Goal: Check status: Check status

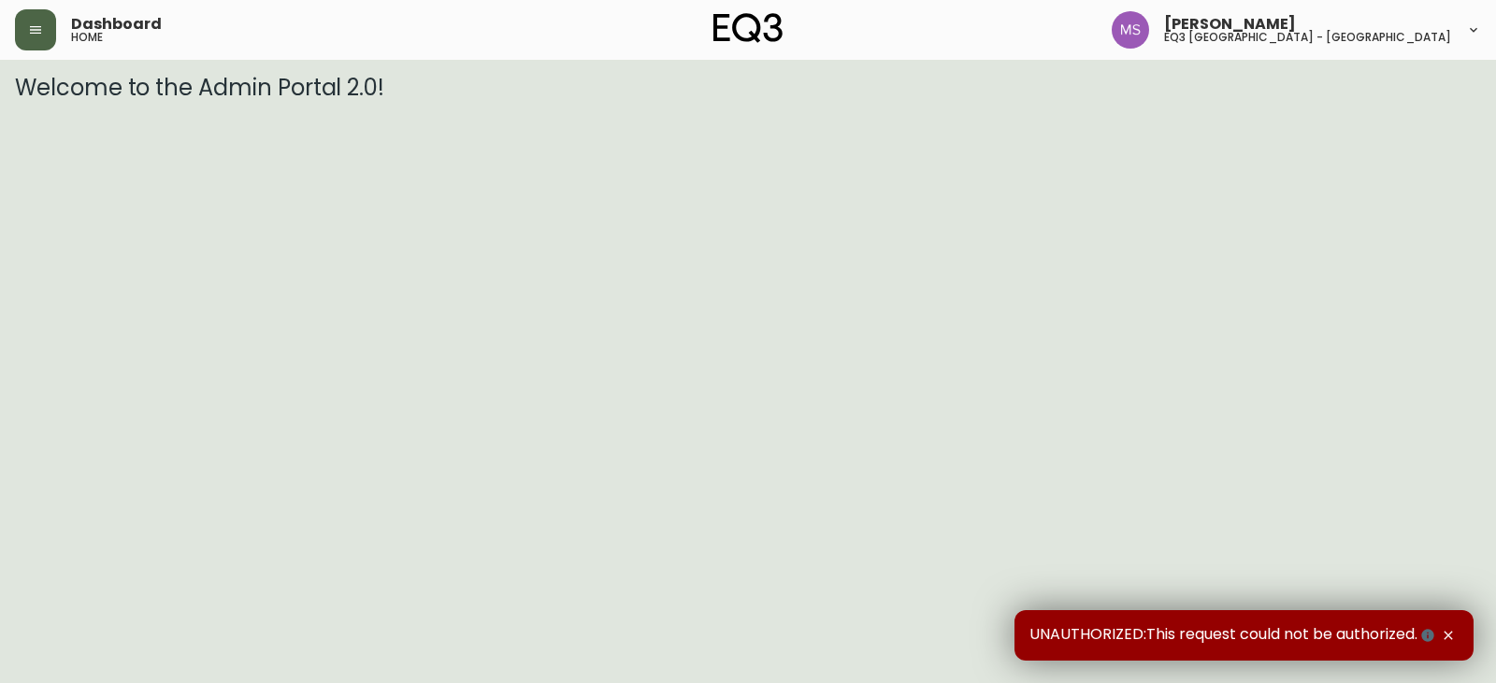
click at [38, 24] on icon "button" at bounding box center [35, 29] width 15 height 15
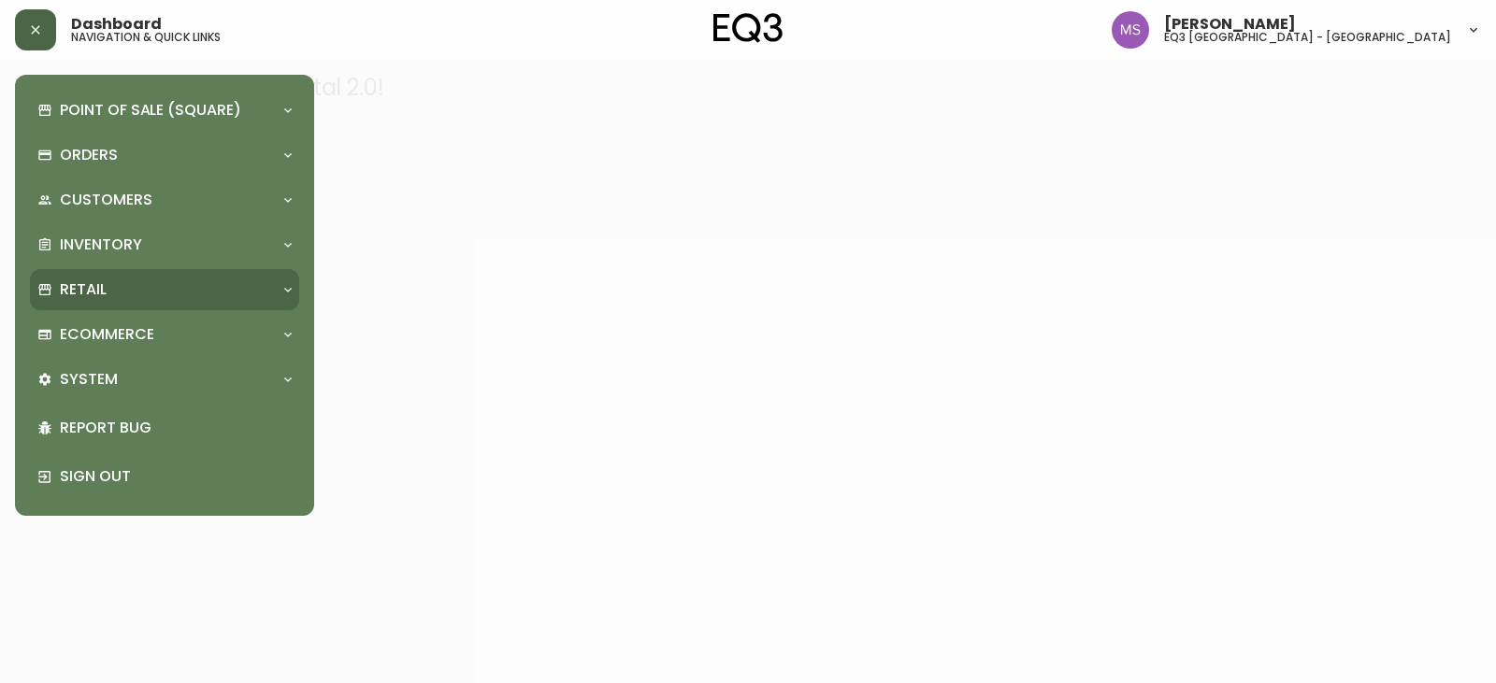
click at [92, 287] on p "Retail" at bounding box center [83, 290] width 47 height 21
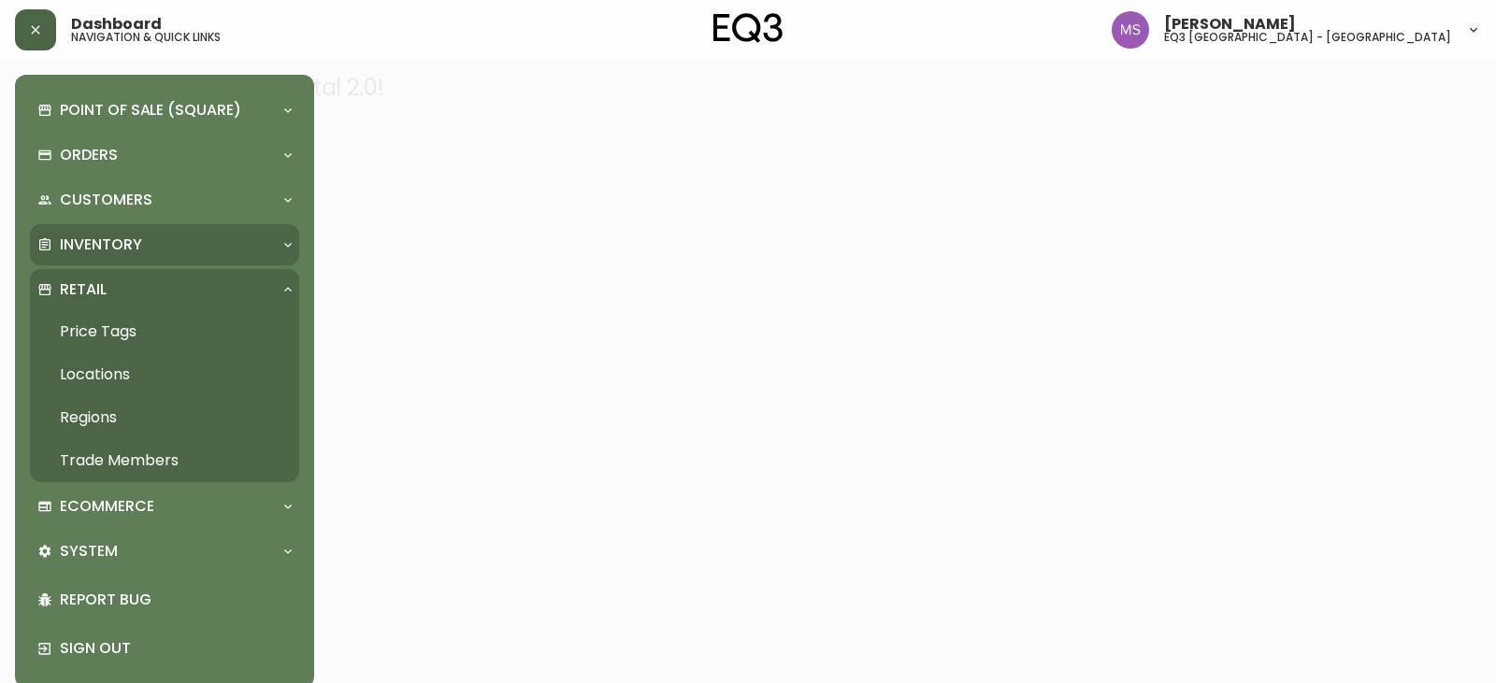
click at [100, 232] on div "Inventory" at bounding box center [164, 244] width 269 height 41
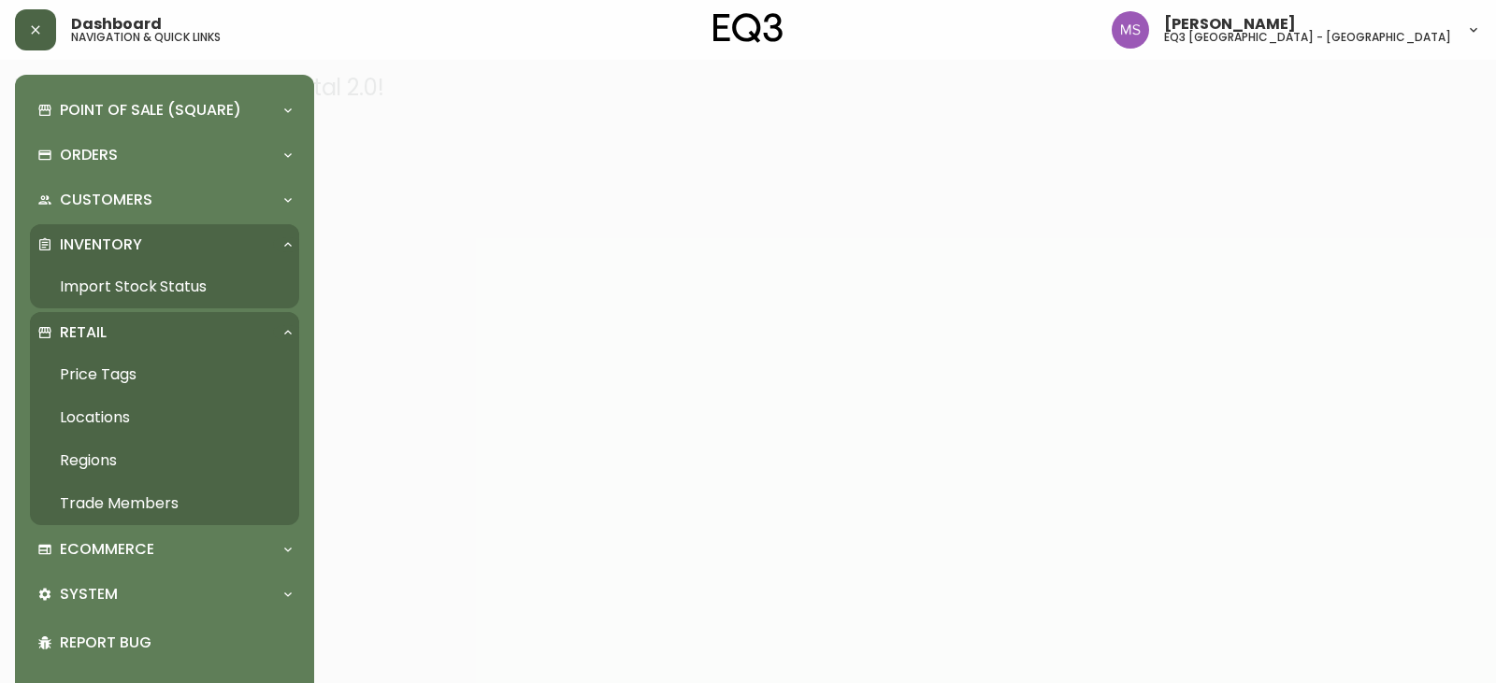
click at [140, 282] on link "Import Stock Status" at bounding box center [164, 287] width 269 height 43
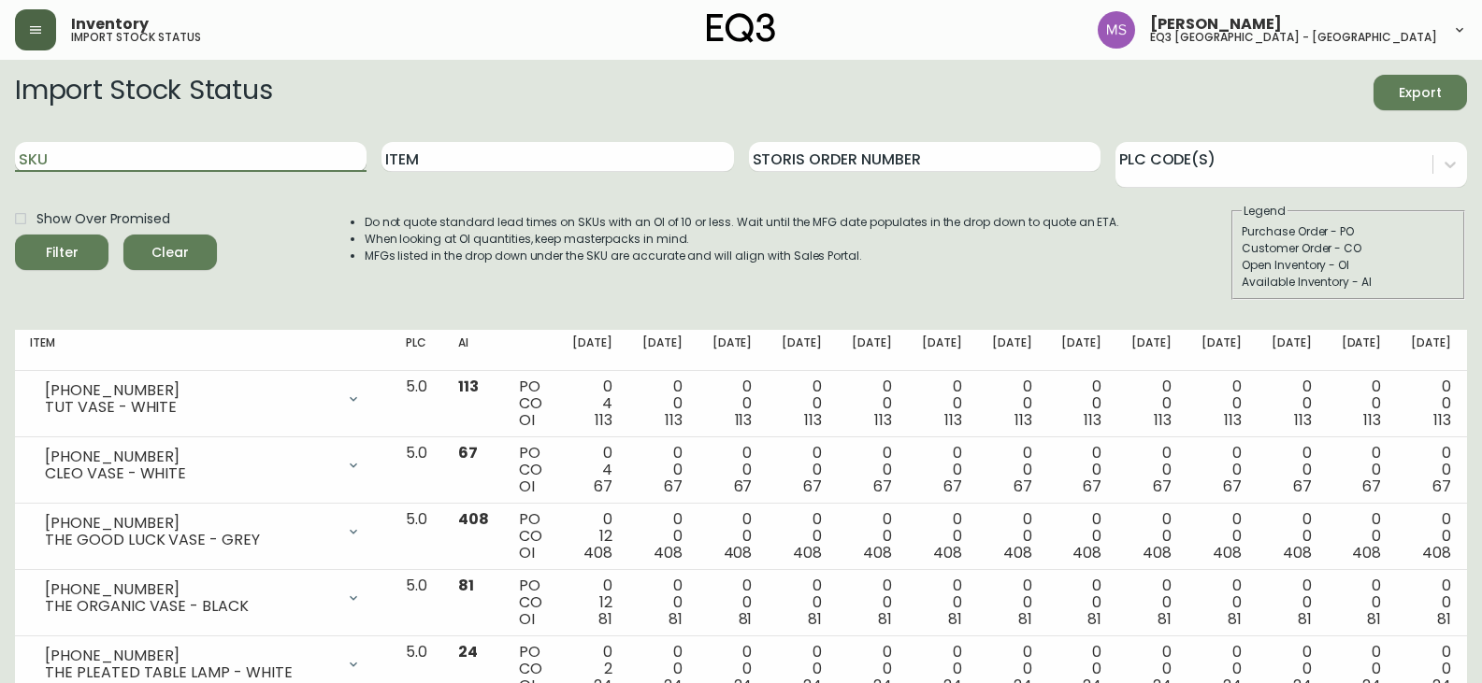
click at [196, 164] on input "SKU" at bounding box center [191, 157] width 352 height 30
paste input "[PHONE_NUMBER]"
click at [15, 235] on button "Filter" at bounding box center [61, 253] width 93 height 36
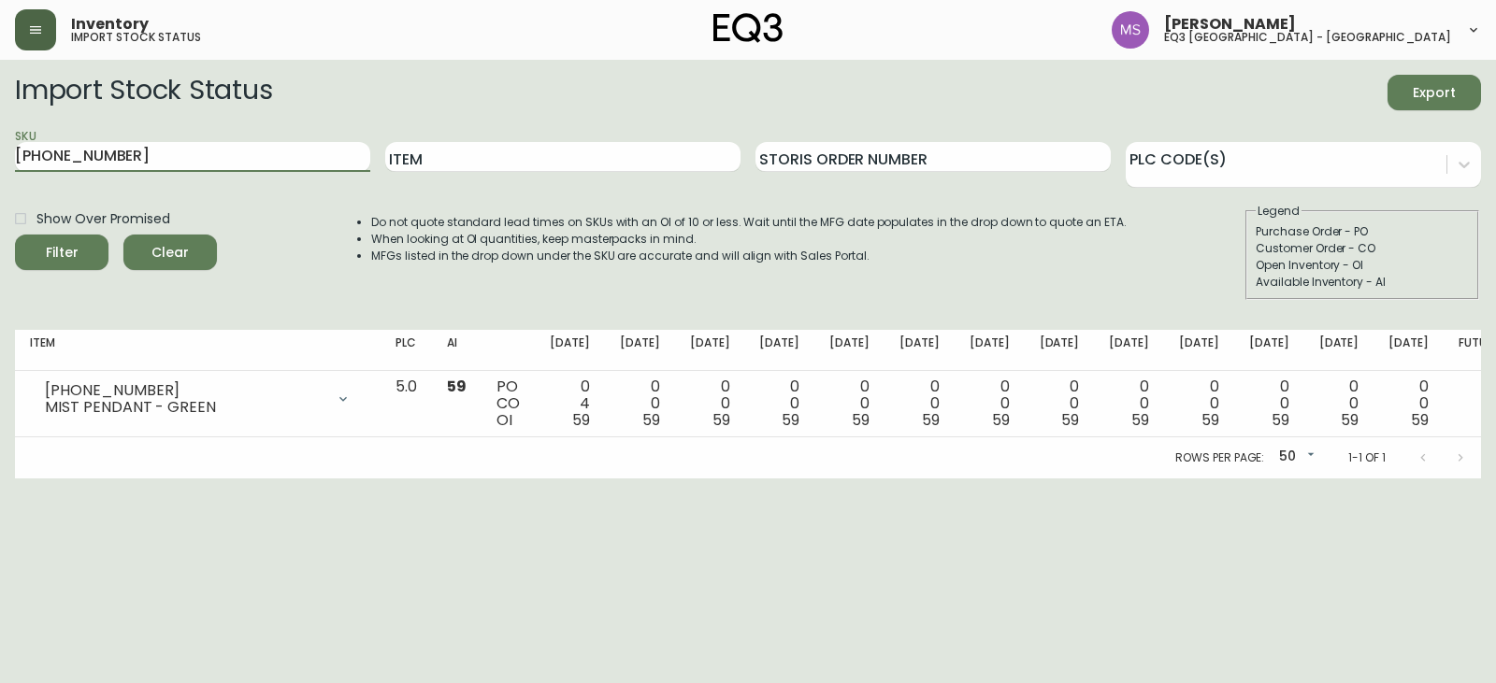
drag, startPoint x: 179, startPoint y: 154, endPoint x: 0, endPoint y: 170, distance: 179.3
click at [0, 169] on main "Import Stock Status Export SKU [PHONE_NUMBER] Item Storis Order Number PLC Code…" at bounding box center [748, 269] width 1496 height 419
paste input "372-1"
click at [15, 235] on button "Filter" at bounding box center [61, 253] width 93 height 36
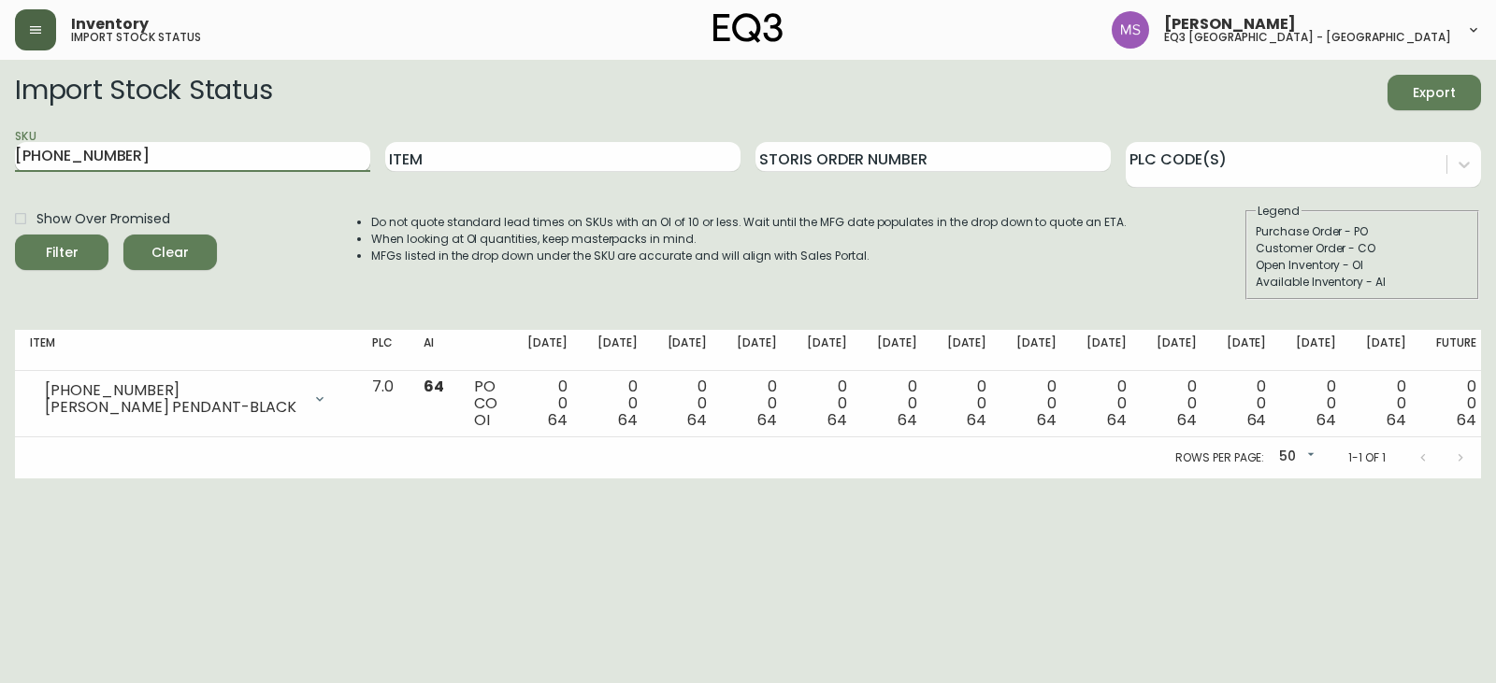
type input "[PHONE_NUMBER]"
click at [15, 235] on button "Filter" at bounding box center [61, 253] width 93 height 36
